Goal: Task Accomplishment & Management: Complete application form

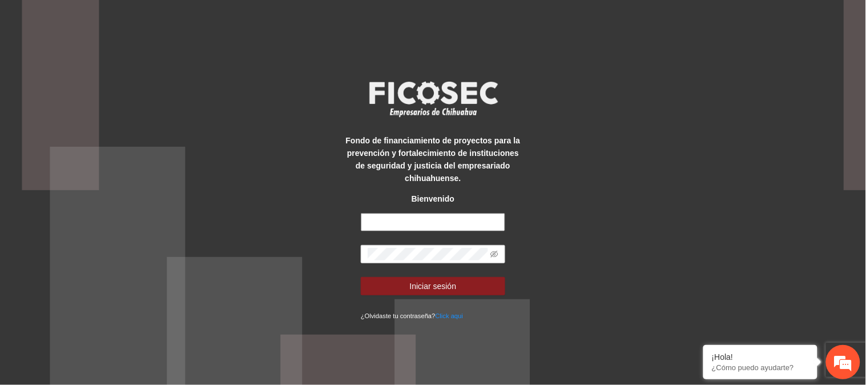
click at [400, 219] on input "text" at bounding box center [433, 222] width 144 height 18
type input "**********"
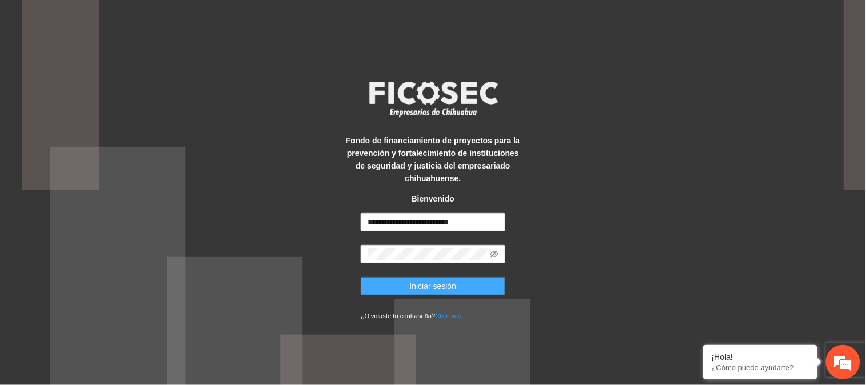
click at [396, 282] on button "Iniciar sesión" at bounding box center [433, 286] width 144 height 18
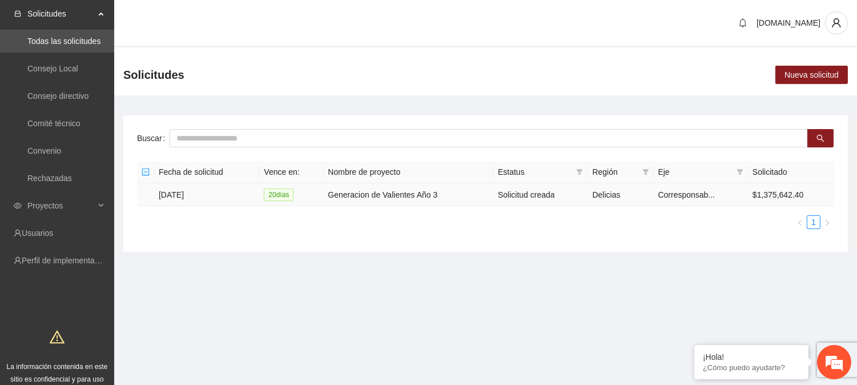
click at [201, 192] on td "[DATE]" at bounding box center [206, 194] width 105 height 23
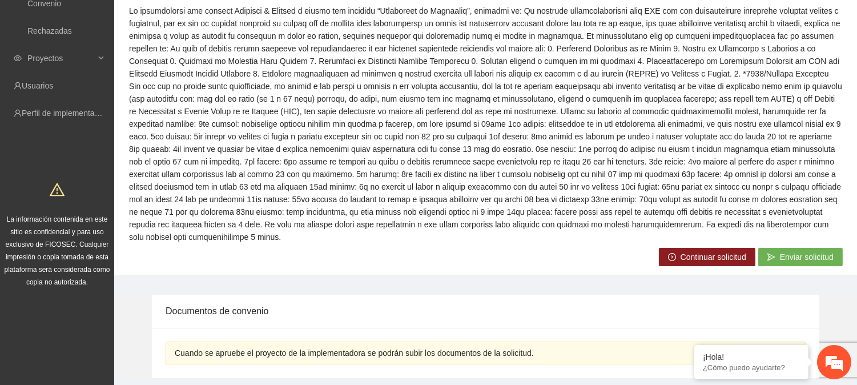
scroll to position [154, 0]
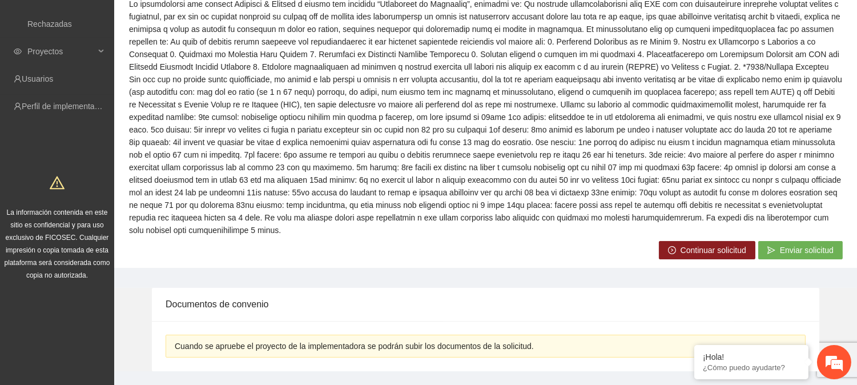
click at [682, 251] on span "Continuar solicitud" at bounding box center [714, 250] width 66 height 13
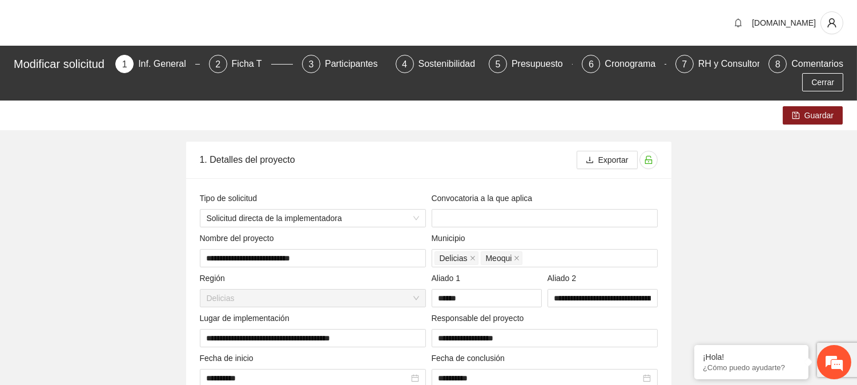
click at [853, 10] on div "[DOMAIN_NAME]" at bounding box center [428, 23] width 857 height 46
click at [529, 65] on div "Presupuesto" at bounding box center [542, 64] width 61 height 18
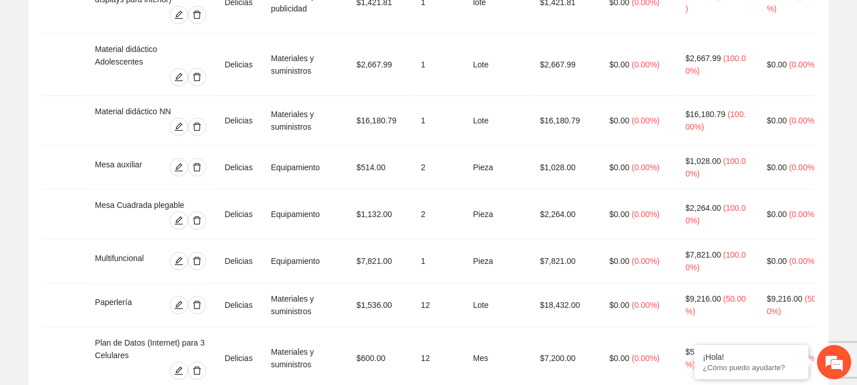
scroll to position [825, 0]
